Goal: Register for event/course

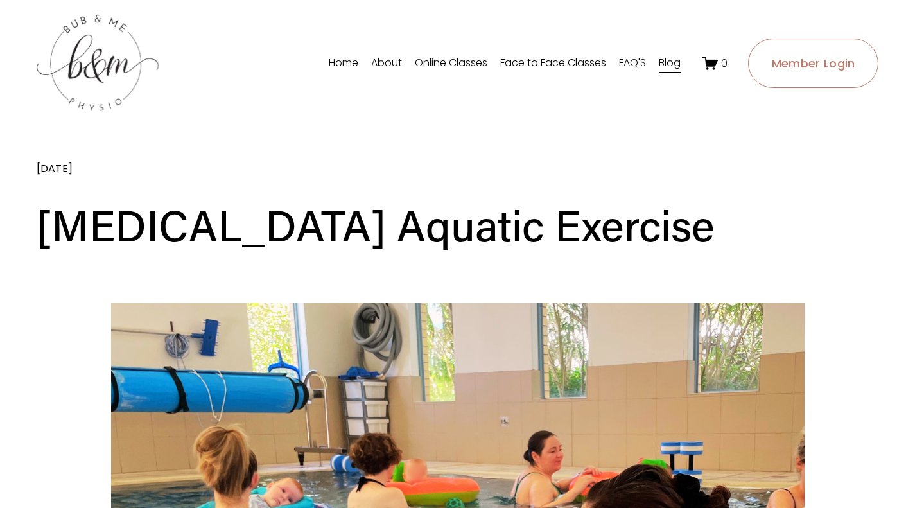
click at [507, 61] on link "Face to Face Classes" at bounding box center [553, 63] width 106 height 21
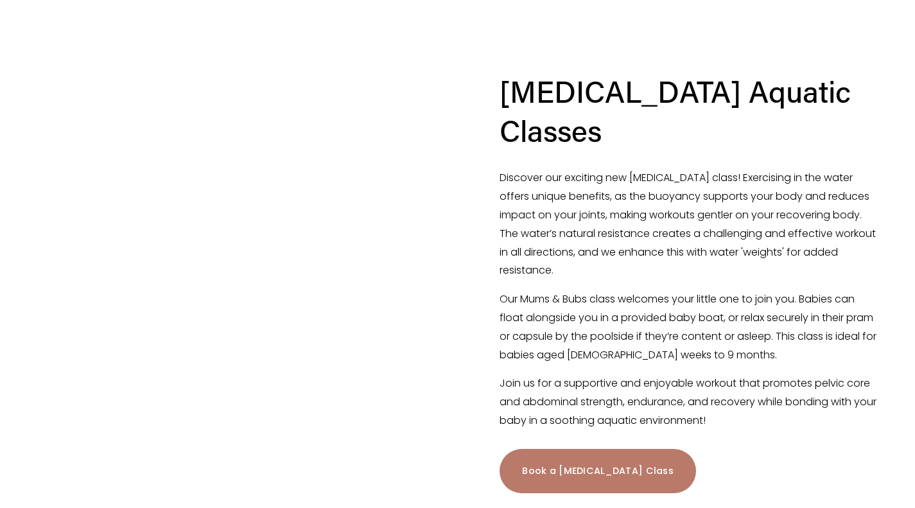
scroll to position [1122, 0]
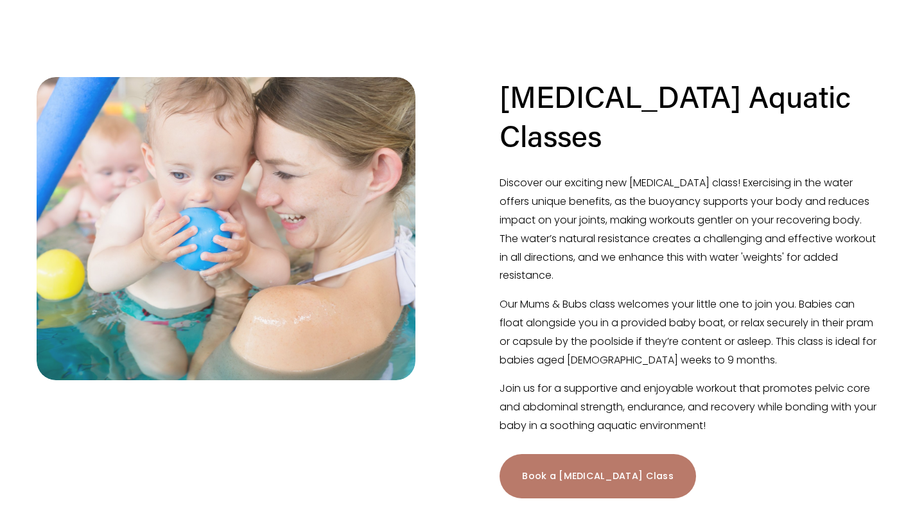
click at [605, 454] on link "Book a Postnatal Class" at bounding box center [597, 476] width 196 height 44
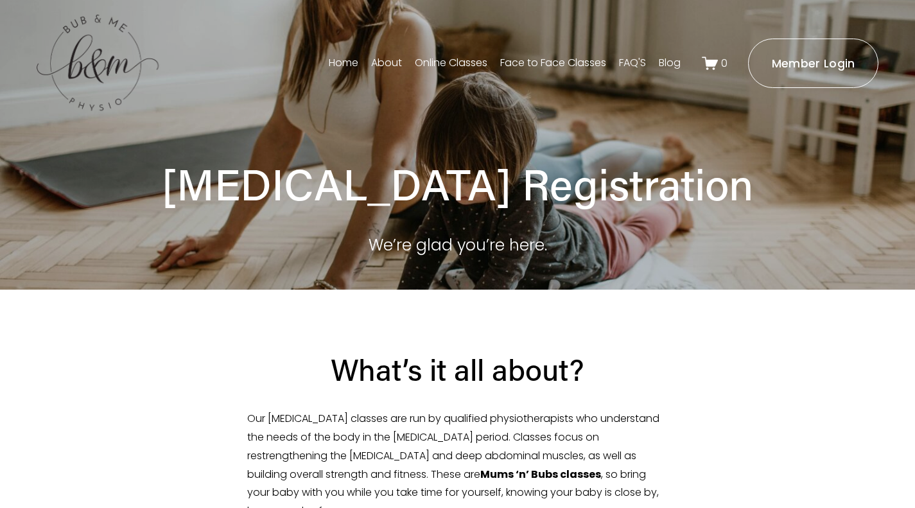
click at [641, 60] on link "FAQ'S" at bounding box center [632, 63] width 27 height 21
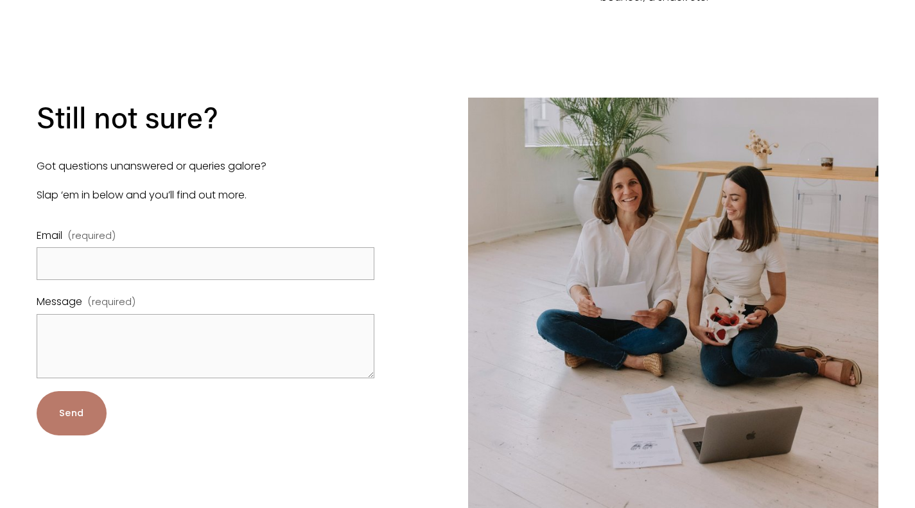
scroll to position [2149, 0]
